Goal: Find specific page/section: Find specific page/section

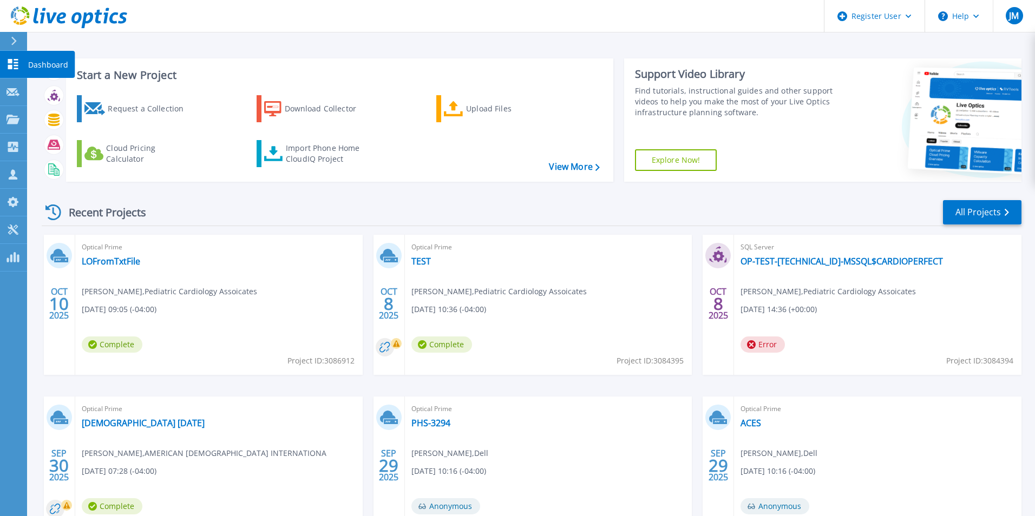
click at [15, 70] on html "Register User Help JM Dell User Jack Melville Jack.Melville@dell.com Dell My Pr…" at bounding box center [517, 237] width 1035 height 475
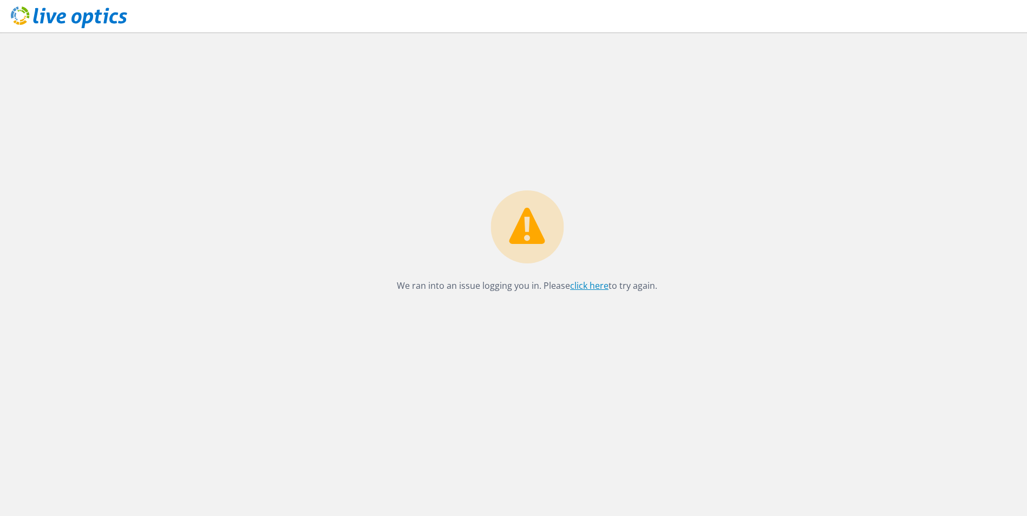
click at [592, 288] on link "click here" at bounding box center [589, 286] width 38 height 12
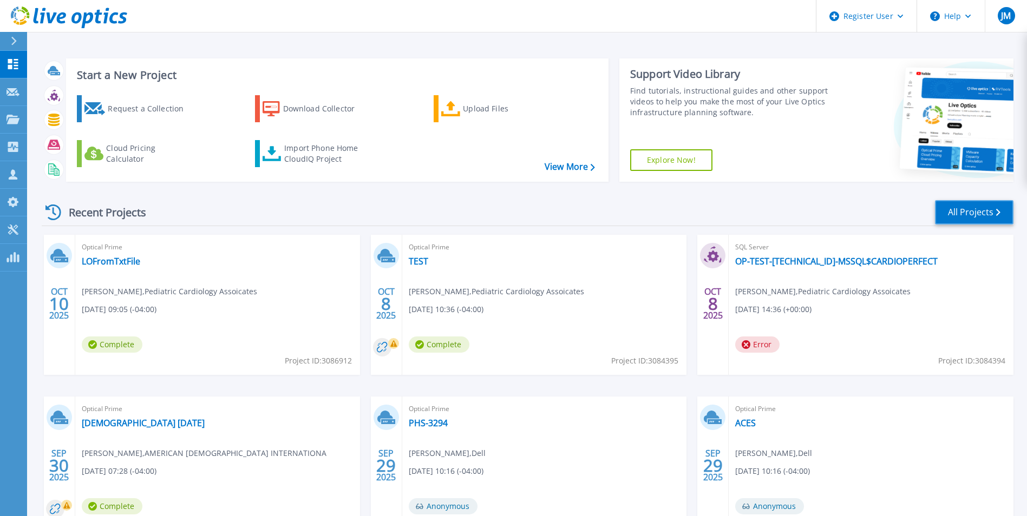
click at [938, 216] on link "All Projects" at bounding box center [974, 212] width 78 height 24
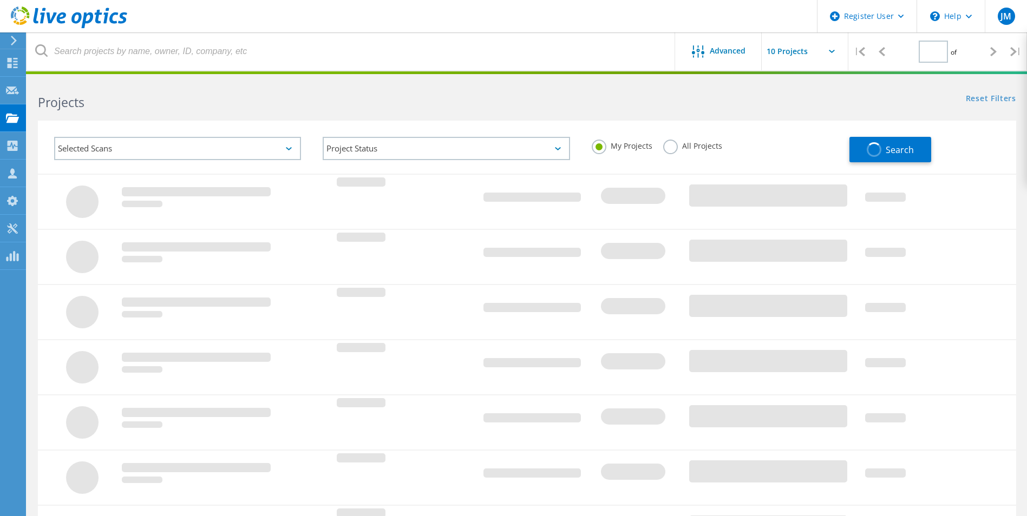
type input "1"
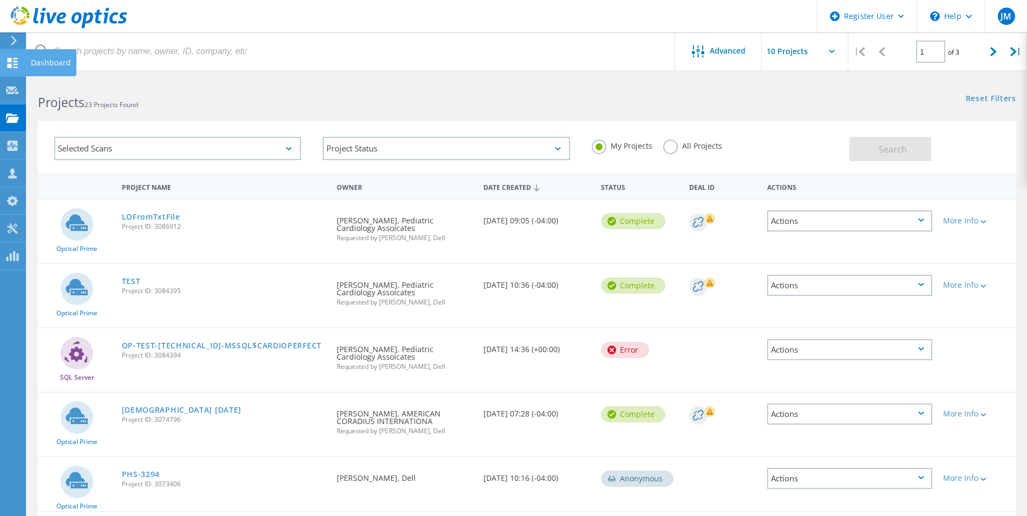
click at [15, 60] on icon at bounding box center [12, 63] width 13 height 10
